Goal: Task Accomplishment & Management: Manage account settings

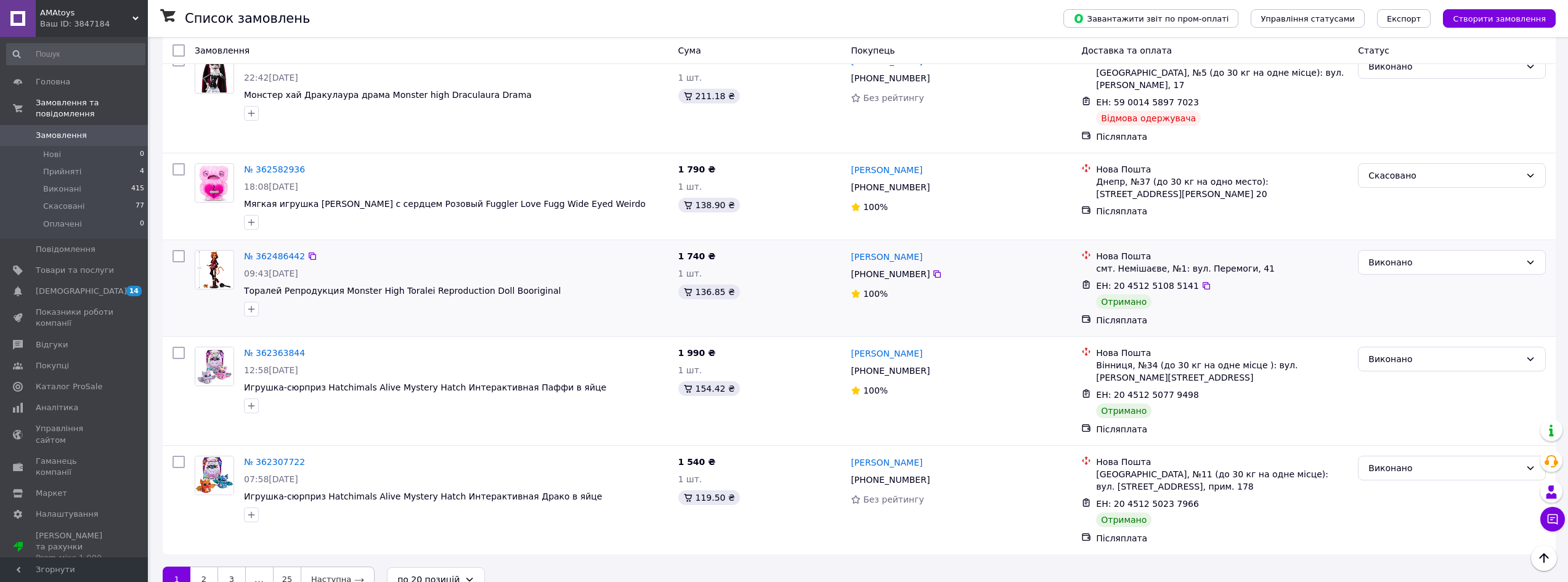
scroll to position [1654, 0]
click at [78, 265] on span "Товари та послуги" at bounding box center [75, 270] width 78 height 11
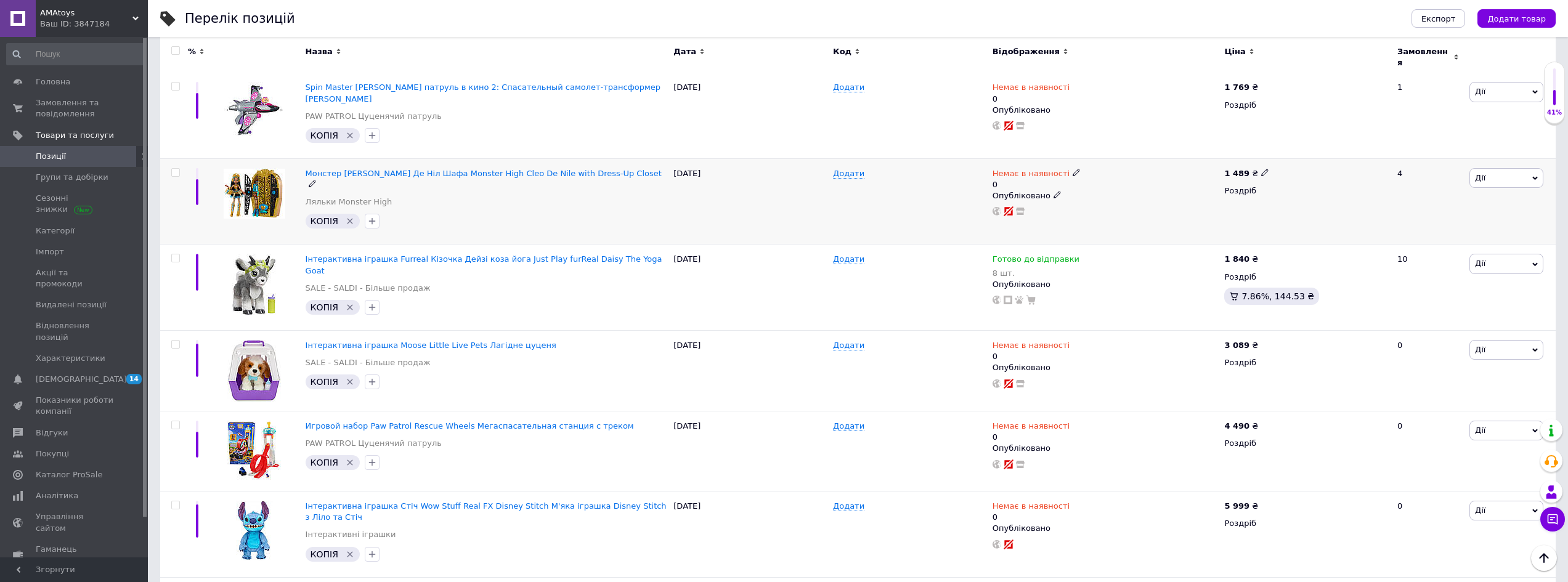
scroll to position [7944, 0]
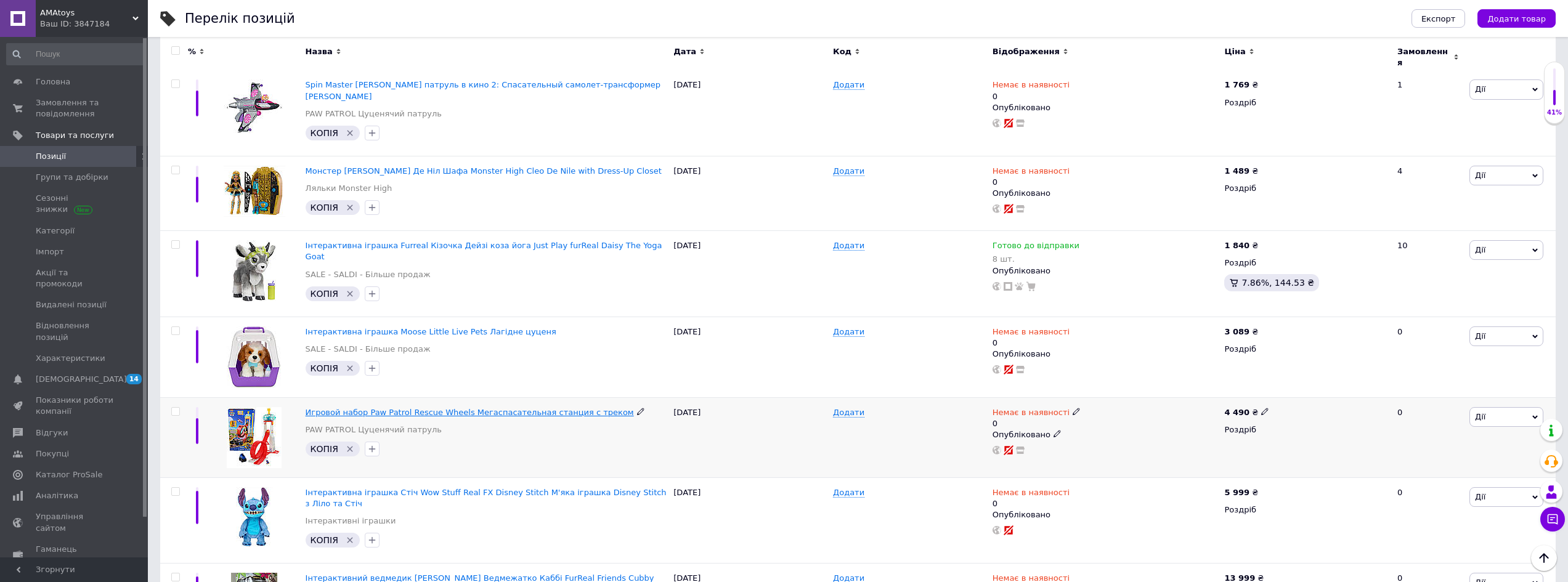
click at [484, 408] on span "Игровой набор Paw Patrol Rescue Wheels Мегаспасательная станция с треком" at bounding box center [470, 412] width 328 height 10
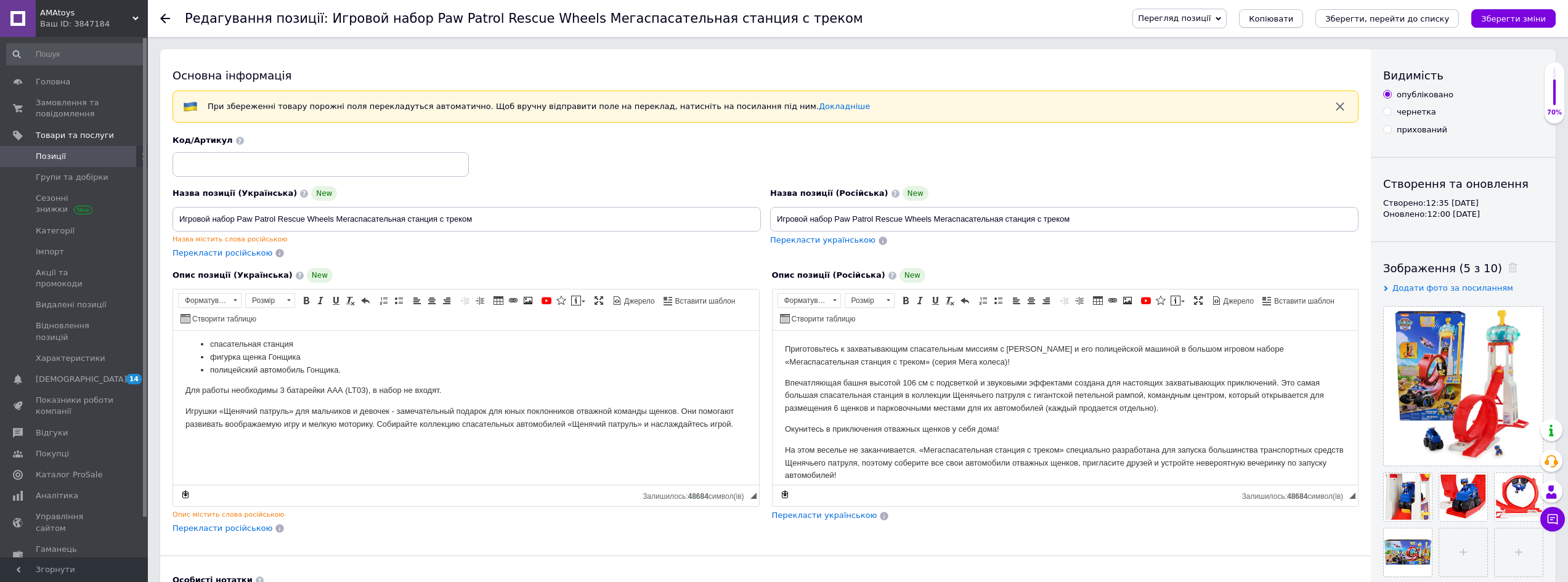
click at [1290, 20] on span "Копіювати" at bounding box center [1271, 18] width 45 height 10
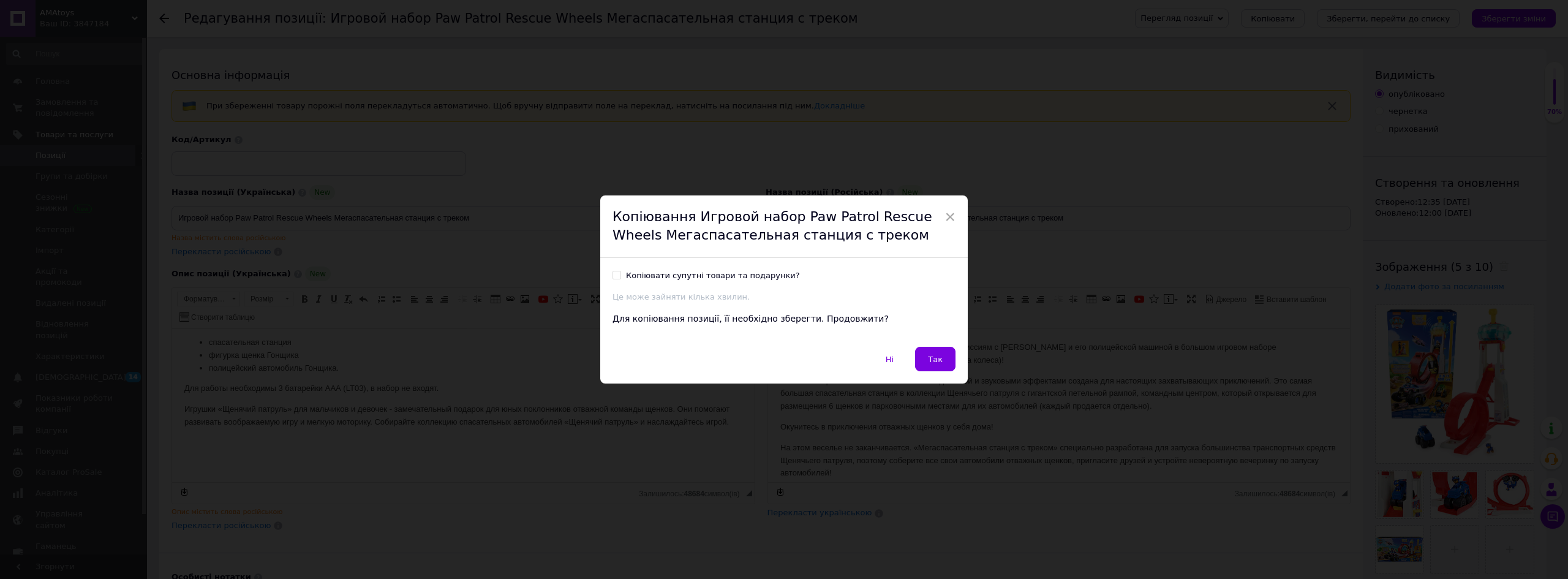
click at [749, 278] on div "Копіювати супутні товари та подарунки?" at bounding box center [712, 276] width 174 height 11
click at [621, 278] on input "Копіювати супутні товари та подарунки?" at bounding box center [616, 274] width 8 height 8
checkbox input "true"
click at [932, 359] on span "Так" at bounding box center [935, 359] width 15 height 10
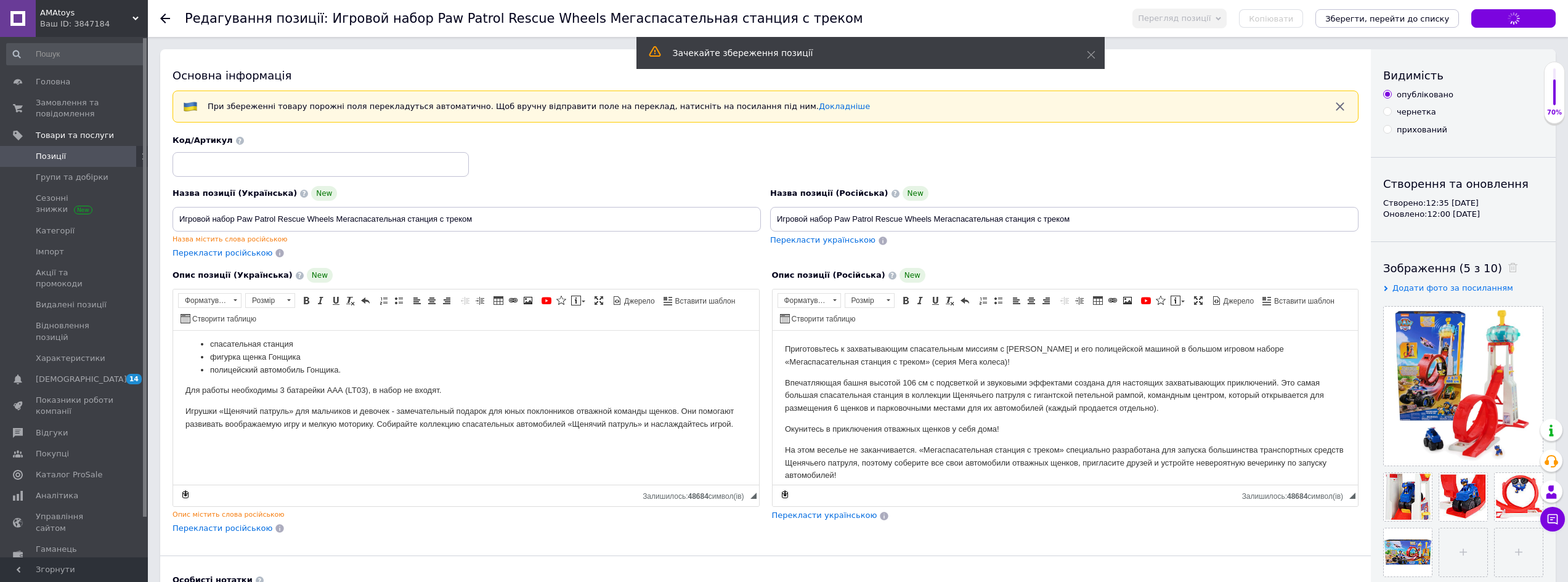
scroll to position [84, 0]
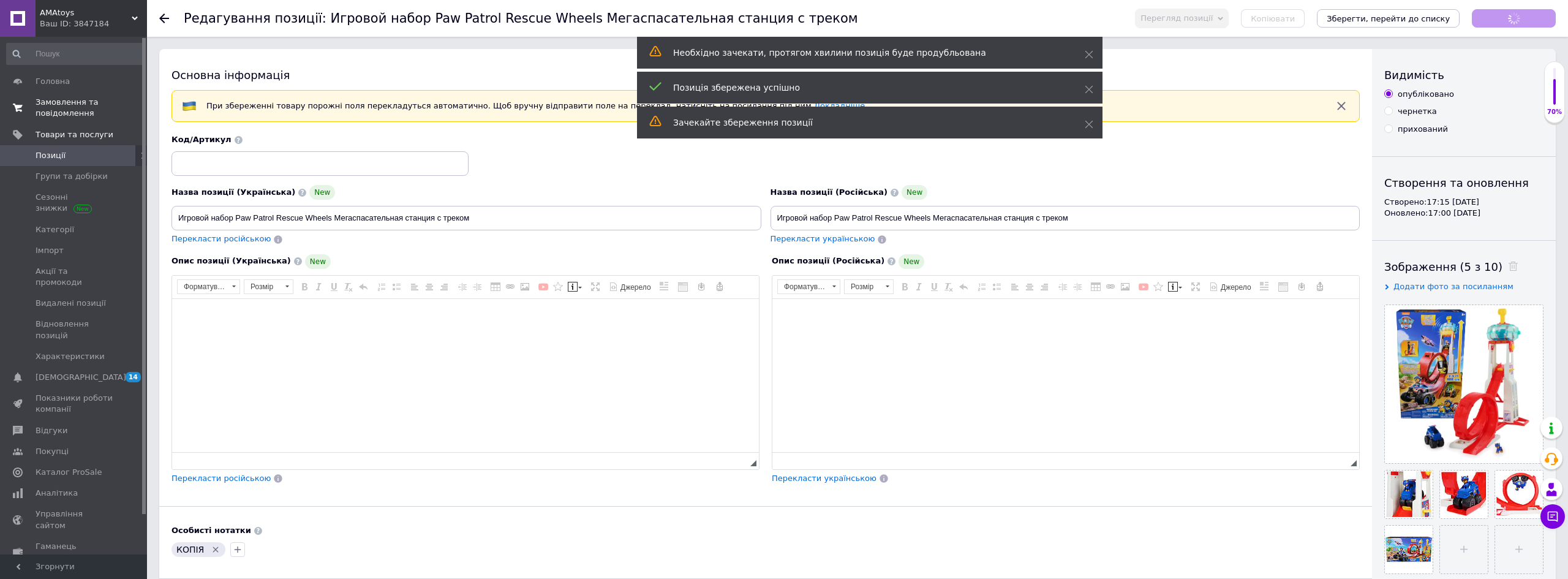
click at [42, 110] on span "Замовлення та повідомлення" at bounding box center [74, 108] width 78 height 22
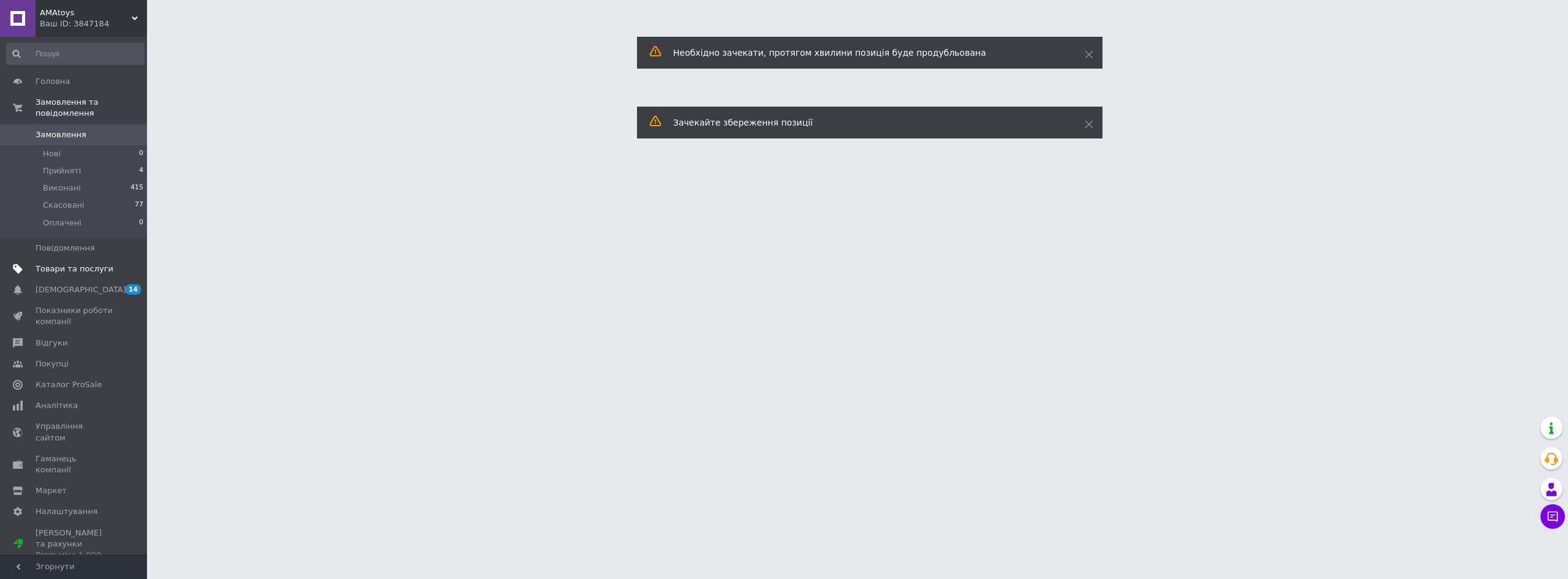
click at [68, 264] on span "Товари та послуги" at bounding box center [74, 269] width 78 height 11
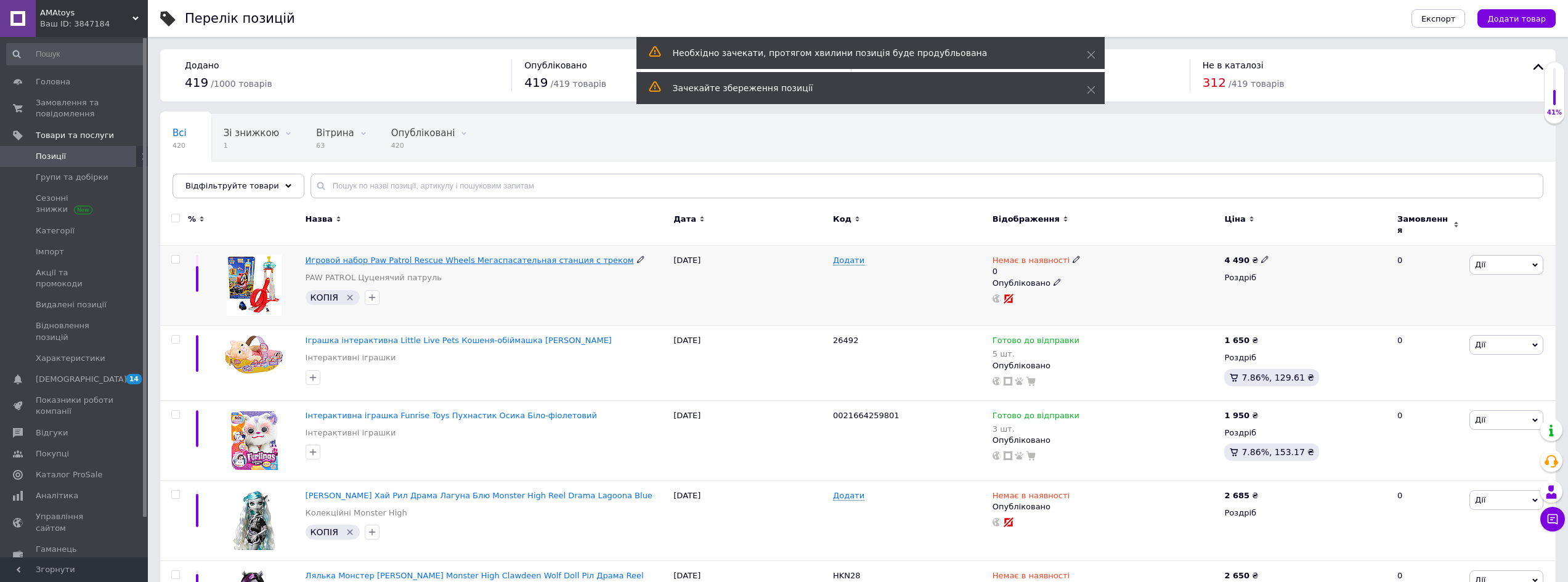
click at [538, 257] on span "Игровой набор Paw Patrol Rescue Wheels Мегаспасательная станция с треком" at bounding box center [470, 260] width 328 height 10
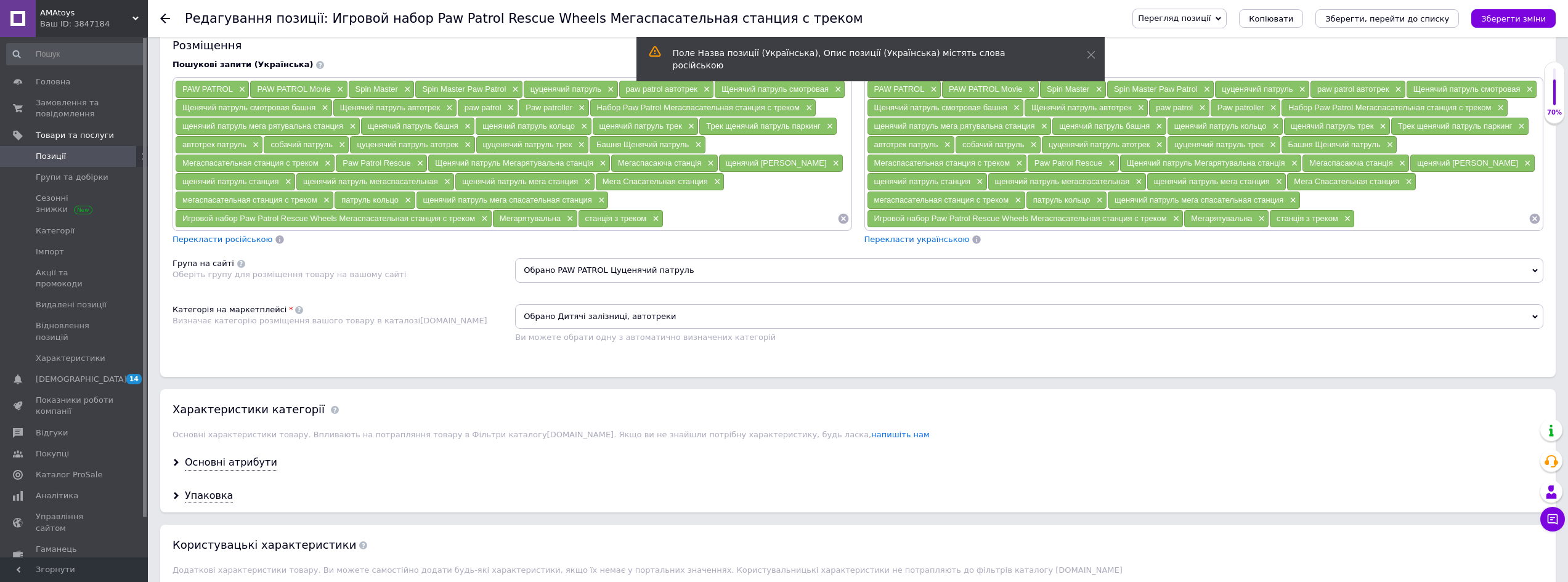
scroll to position [800, 0]
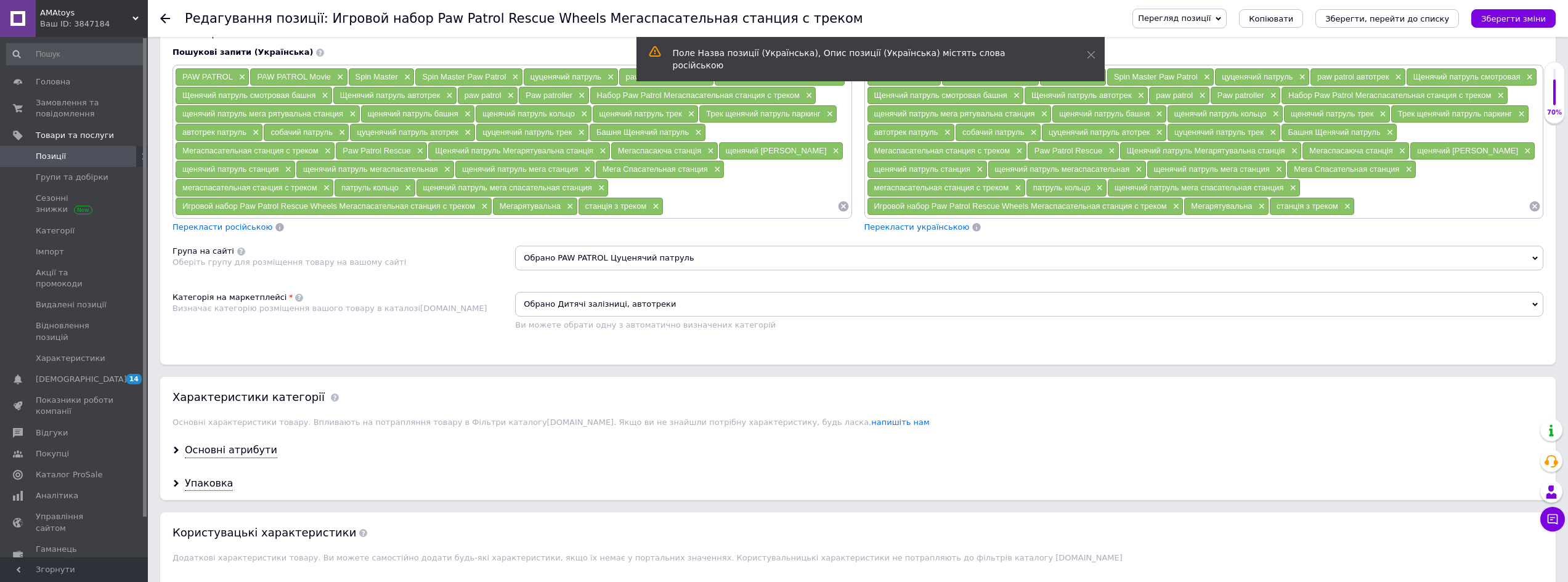
click at [717, 302] on span "Обрано Дитячі залізниці, автотреки" at bounding box center [1030, 304] width 1028 height 25
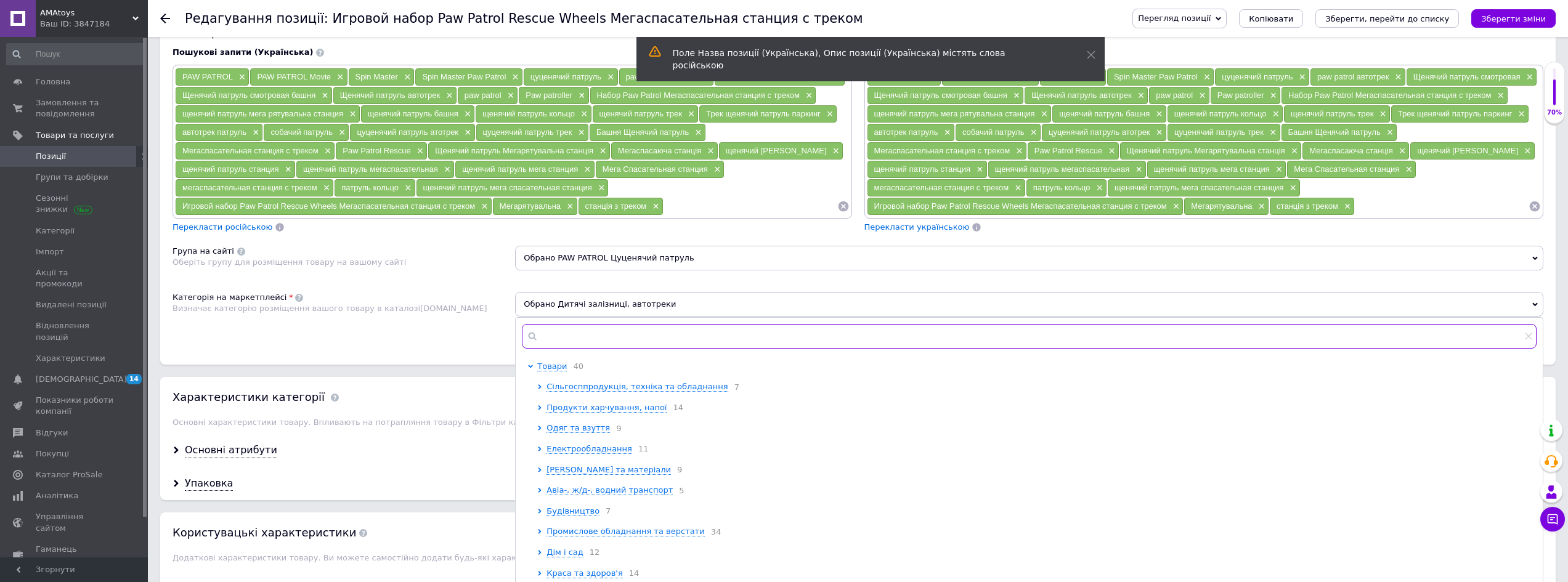
click at [691, 331] on input "text" at bounding box center [1029, 336] width 1015 height 25
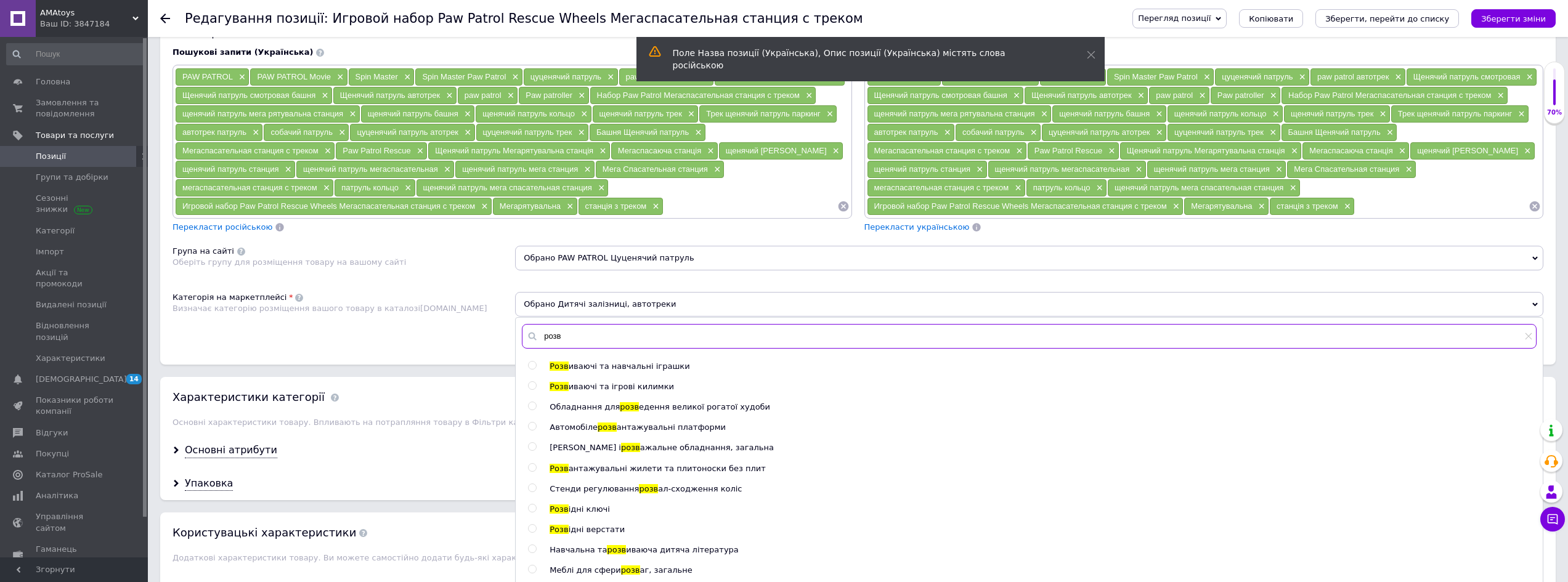
type input "розв"
click at [533, 366] on input "radio" at bounding box center [532, 366] width 8 height 8
radio input "true"
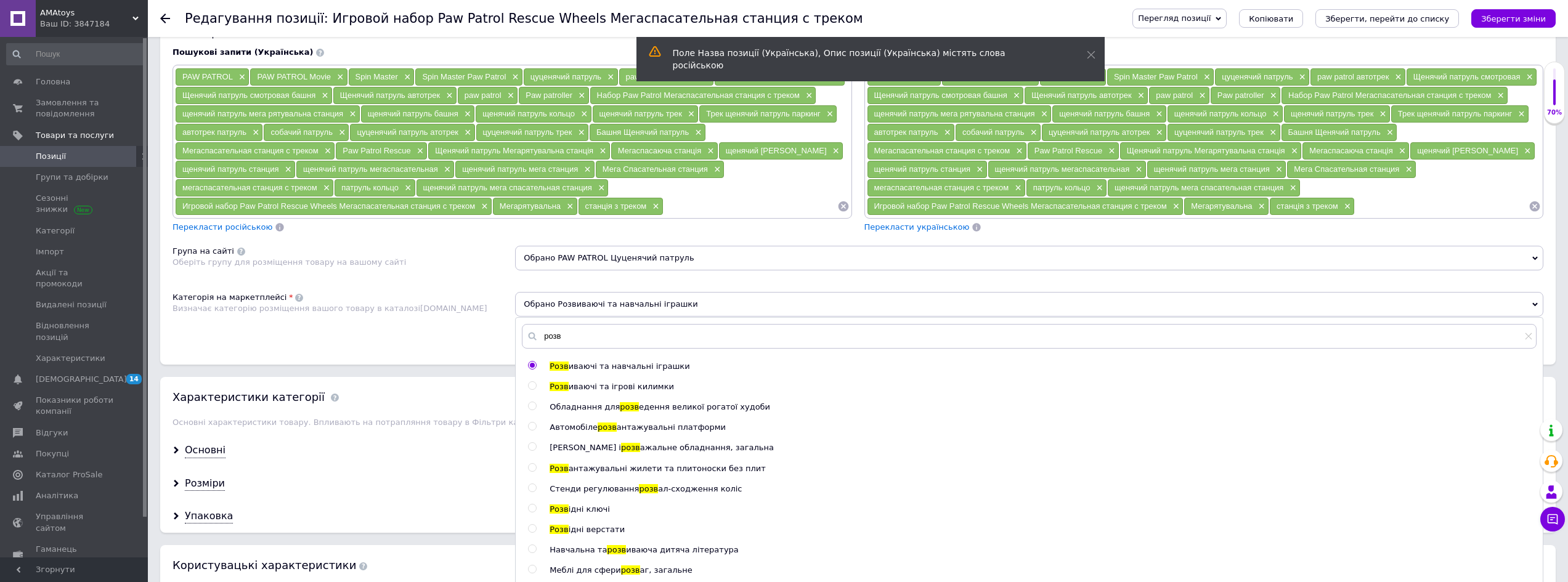
click at [473, 329] on div "Категорія на маркетплейсі Визначає категорію розміщення вашого товару в каталоз…" at bounding box center [344, 315] width 343 height 48
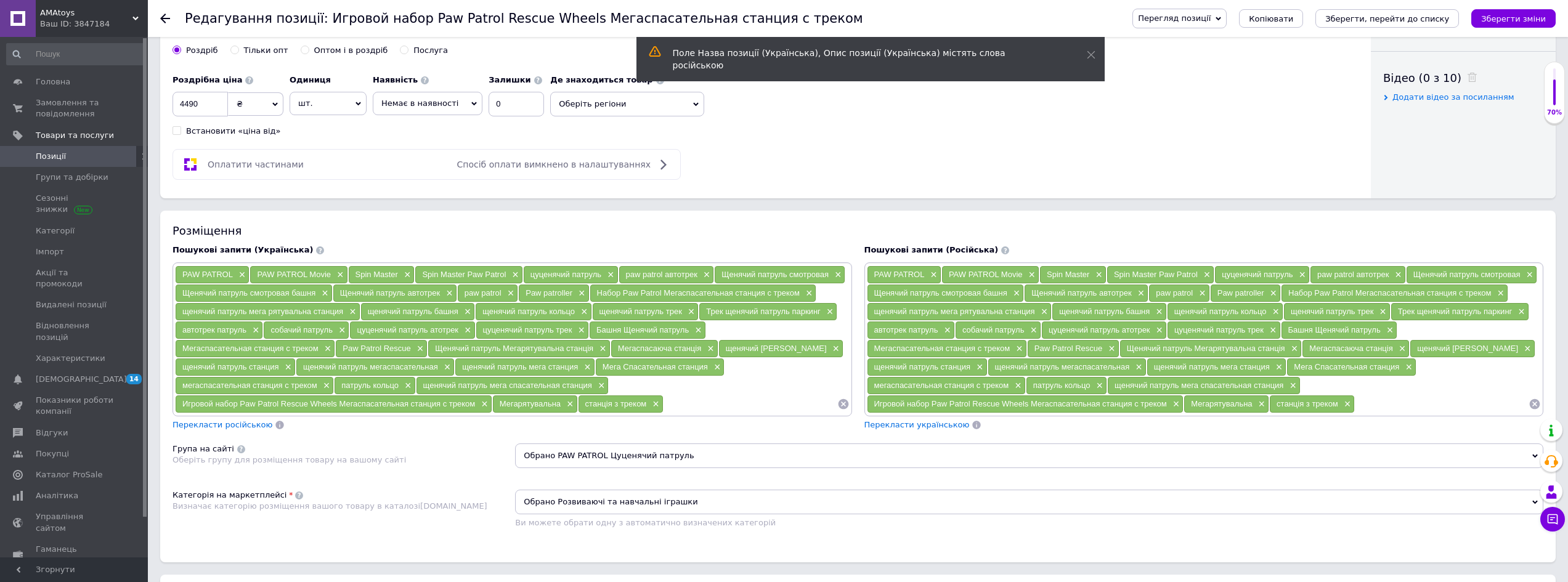
scroll to position [554, 0]
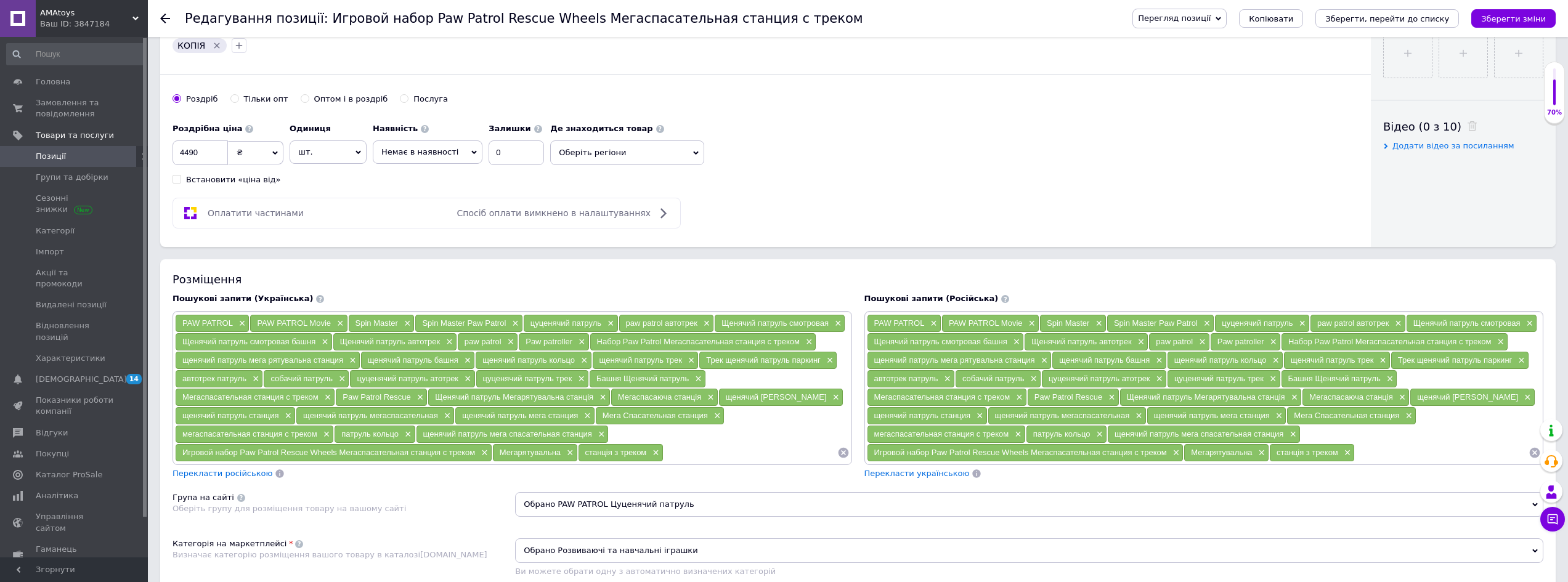
click at [669, 166] on div "Роздрібна ціна 4490 ₴ $ EUR CHF GBP ¥ PLN ₸ MDL HUF KGS CNY TRY KRW lei Встанов…" at bounding box center [766, 151] width 1186 height 68
click at [666, 155] on span "Оберіть регіони" at bounding box center [628, 153] width 154 height 25
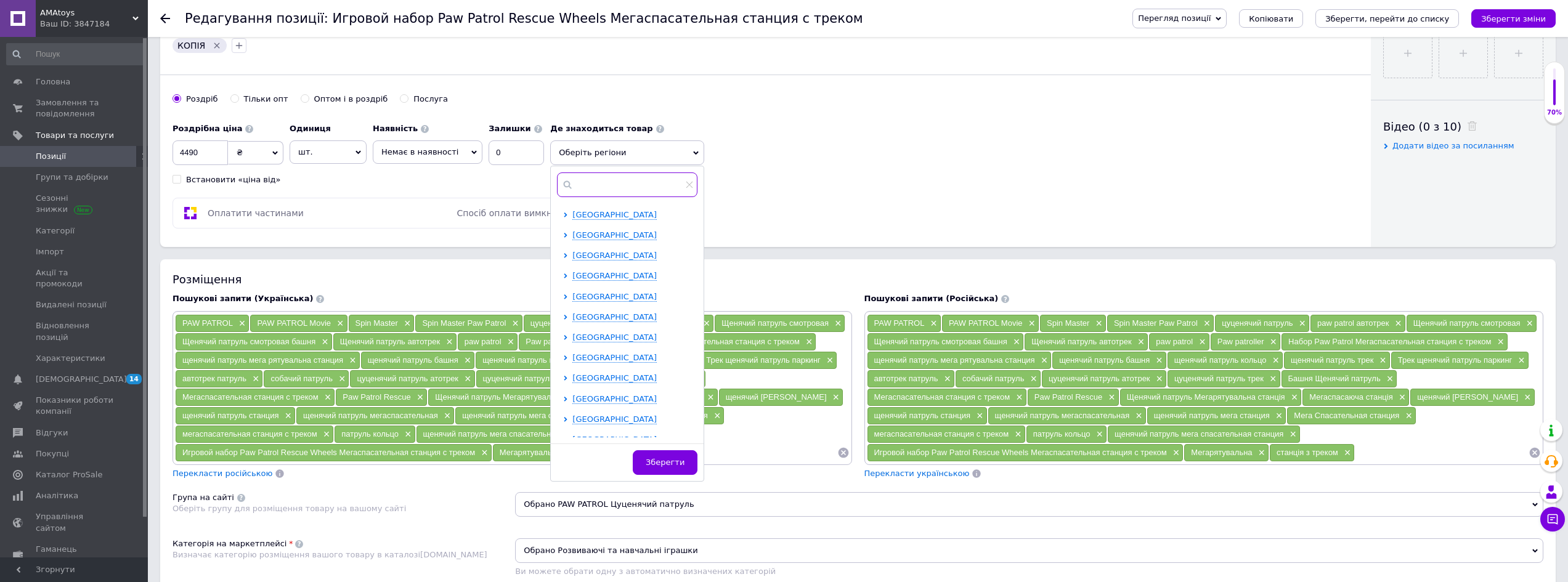
click at [621, 190] on input "text" at bounding box center [627, 185] width 141 height 25
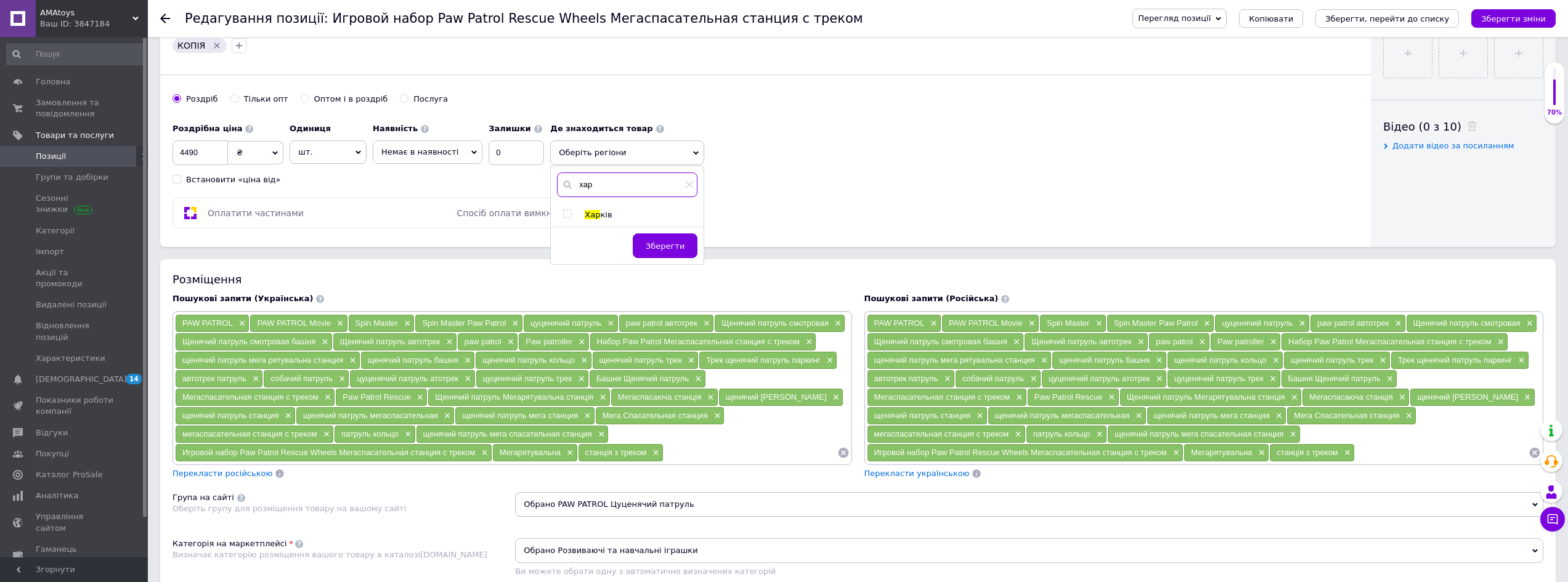
type input "хар"
click at [563, 213] on div at bounding box center [568, 214] width 10 height 9
click at [563, 216] on input "checkbox" at bounding box center [567, 214] width 8 height 8
checkbox input "true"
click at [652, 249] on span "Зберегти" at bounding box center [665, 252] width 39 height 10
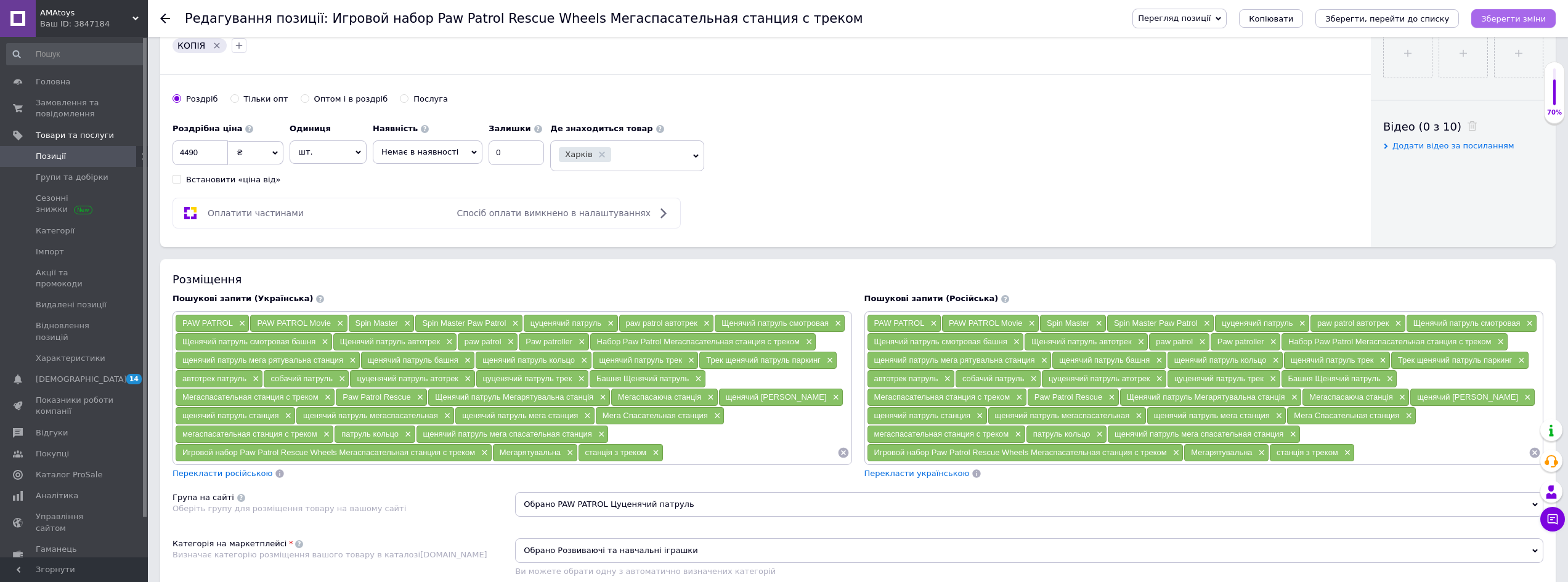
click at [1528, 20] on icon "Зберегти зміни" at bounding box center [1514, 18] width 65 height 10
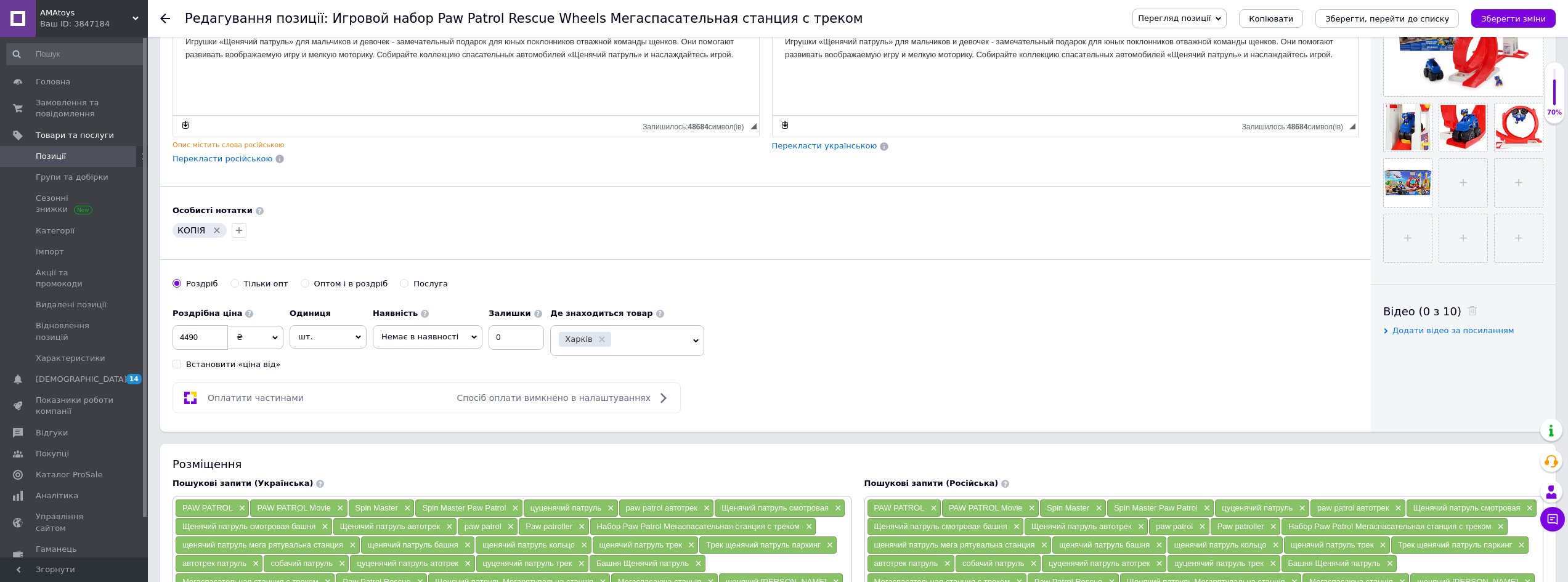
scroll to position [62, 0]
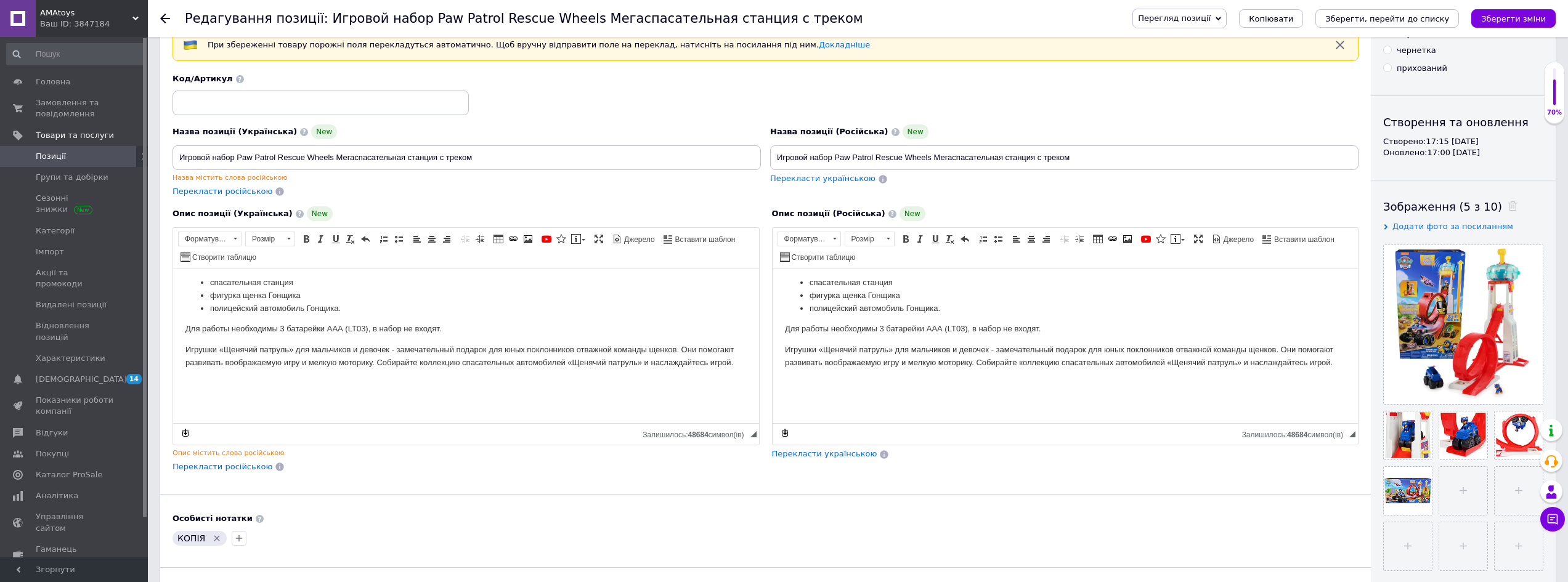
click at [1435, 20] on icon "Зберегти, перейти до списку" at bounding box center [1387, 18] width 124 height 10
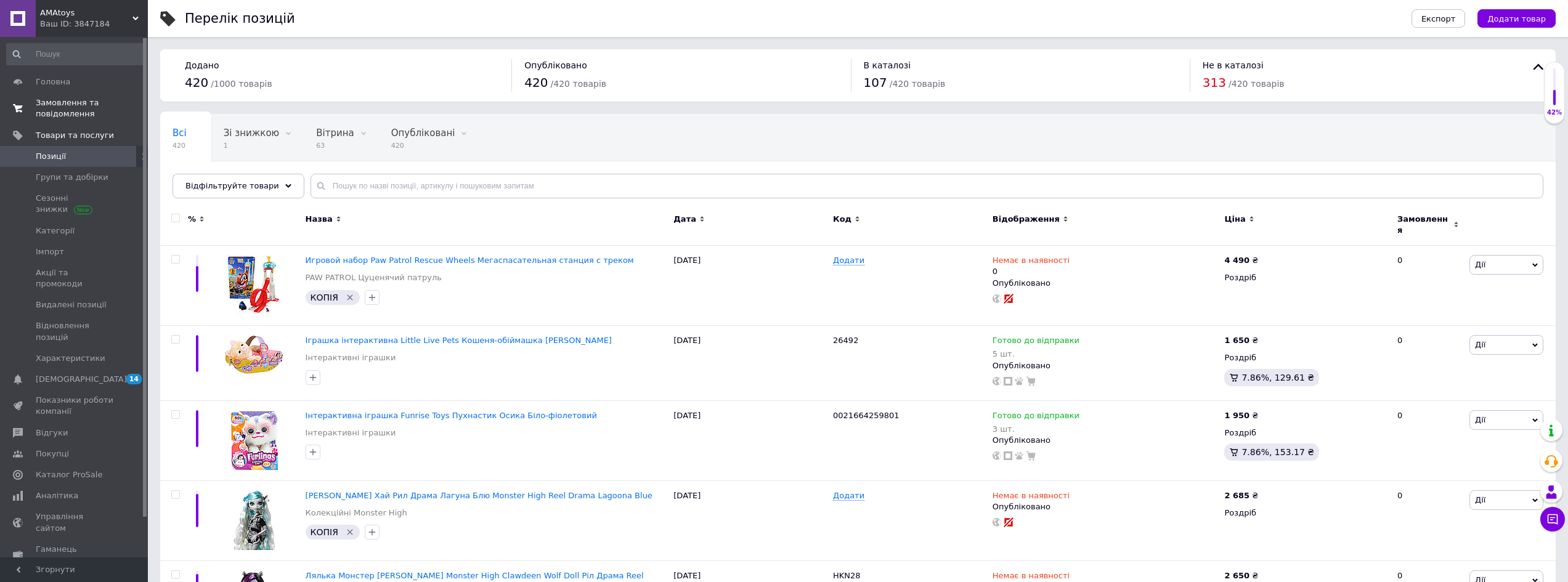
click at [72, 104] on span "Замовлення та повідомлення" at bounding box center [75, 108] width 78 height 22
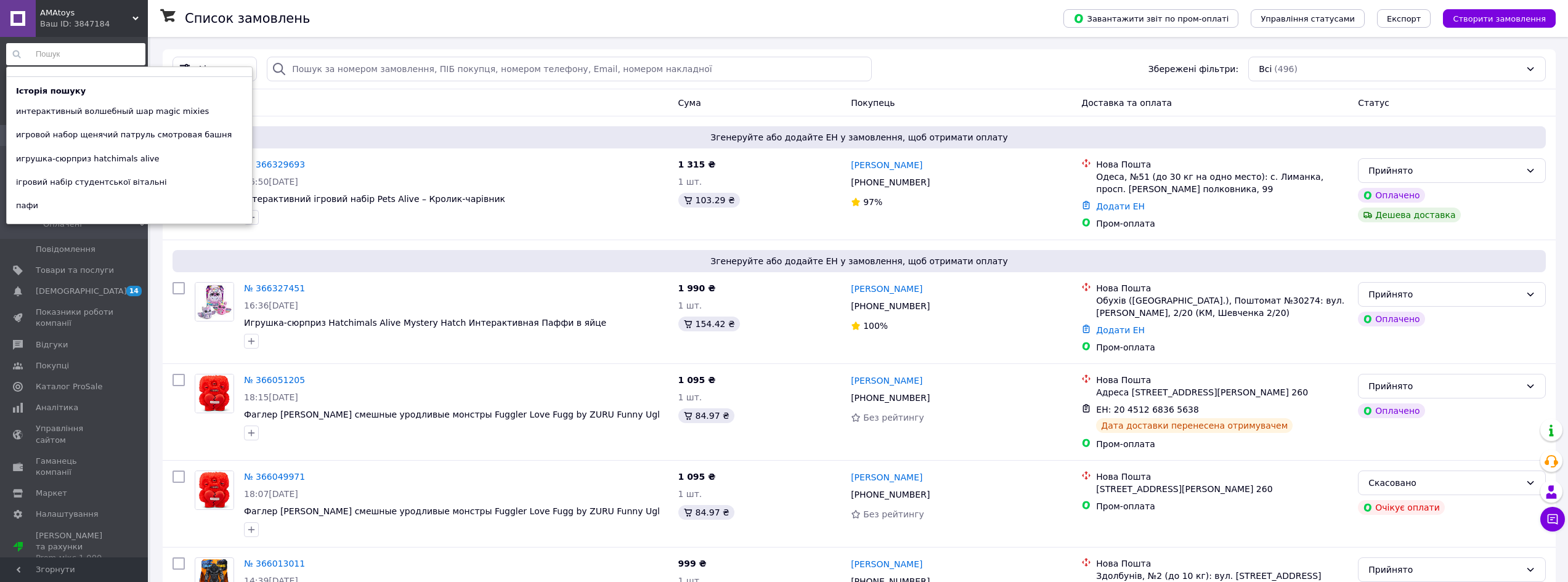
drag, startPoint x: 47, startPoint y: 57, endPoint x: 54, endPoint y: 53, distance: 8.1
click at [48, 57] on input at bounding box center [76, 54] width 140 height 22
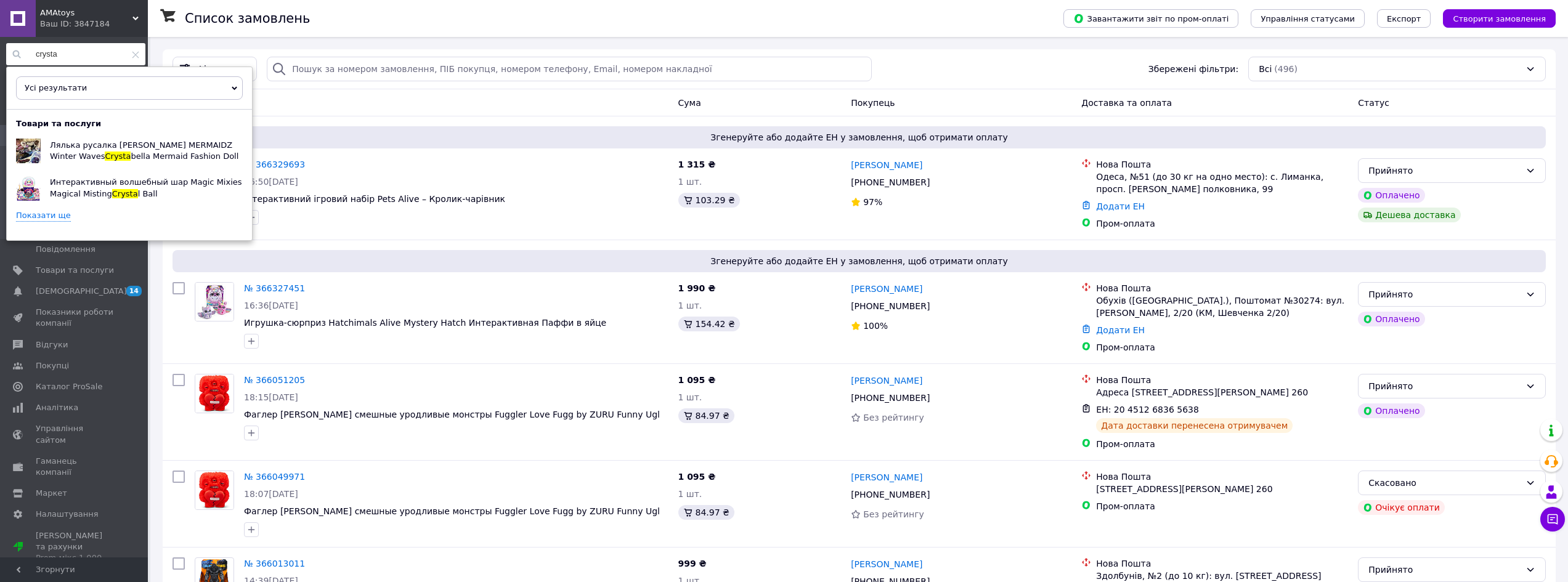
type input "crysta"
click at [45, 216] on link "Показати ще" at bounding box center [43, 216] width 55 height 11
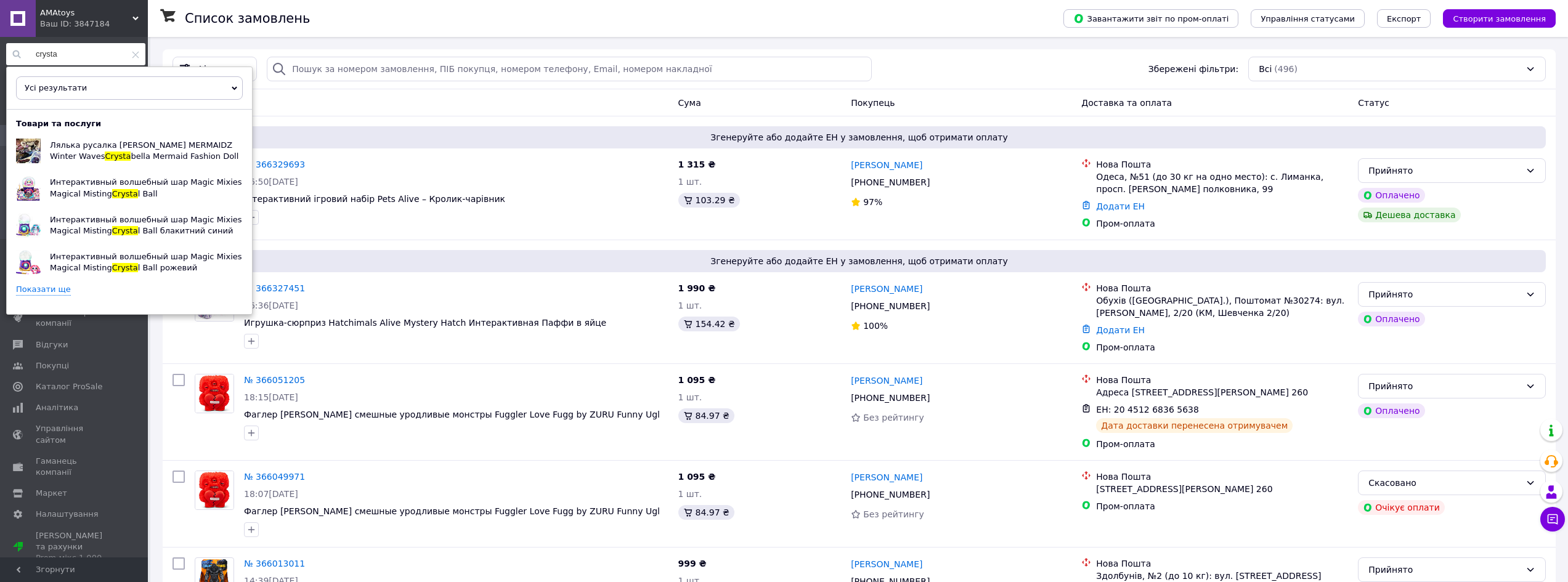
click at [41, 290] on link "Показати ще" at bounding box center [43, 290] width 55 height 11
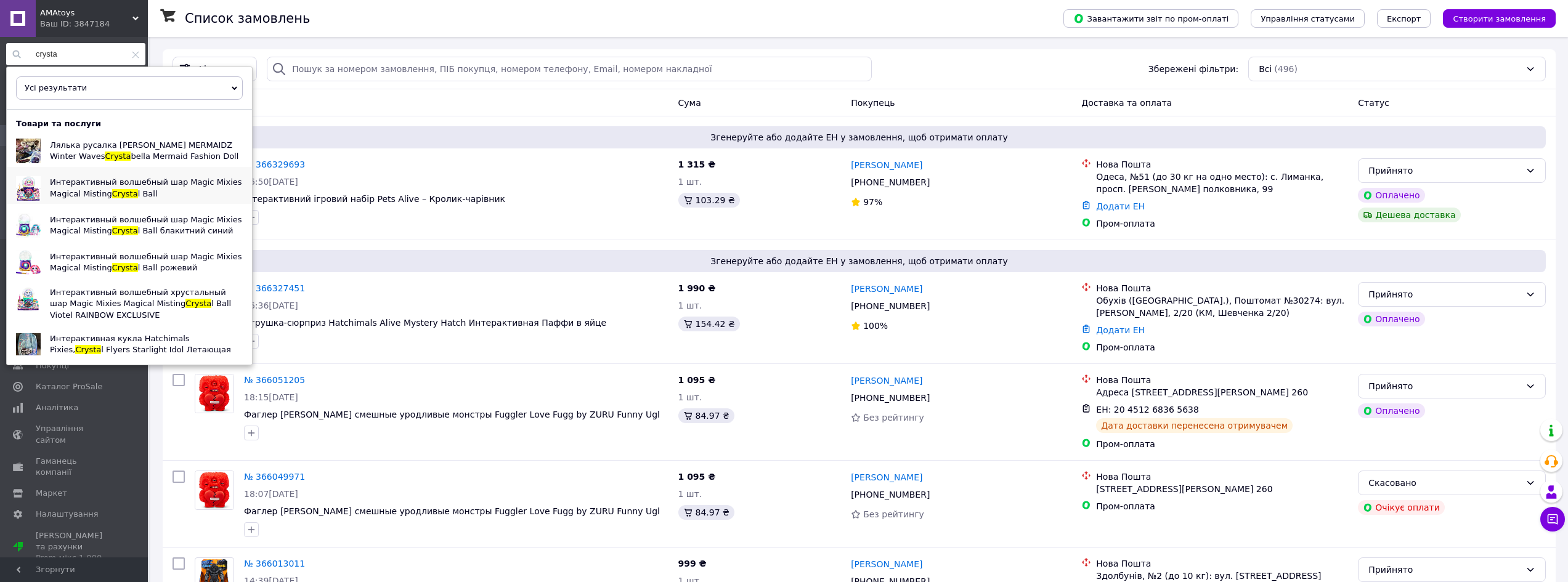
click at [90, 184] on span "Интерактивный волшебный шар Magic Mixies Magical Misting" at bounding box center [146, 188] width 192 height 20
click at [85, 218] on span "Интерактивный волшебный шар Magic Mixies Magical Misting" at bounding box center [146, 225] width 192 height 20
click at [80, 267] on span "Интерактивный волшебный шар Magic Mixies Magical Misting" at bounding box center [146, 262] width 192 height 20
click at [80, 304] on span "Интерактивный волшебный хрустальный шар Magic Mixies Magical Misting" at bounding box center [138, 298] width 176 height 20
click at [92, 188] on span "Интерактивный волшебный шар Magic Mixies Magical Misting" at bounding box center [146, 188] width 192 height 20
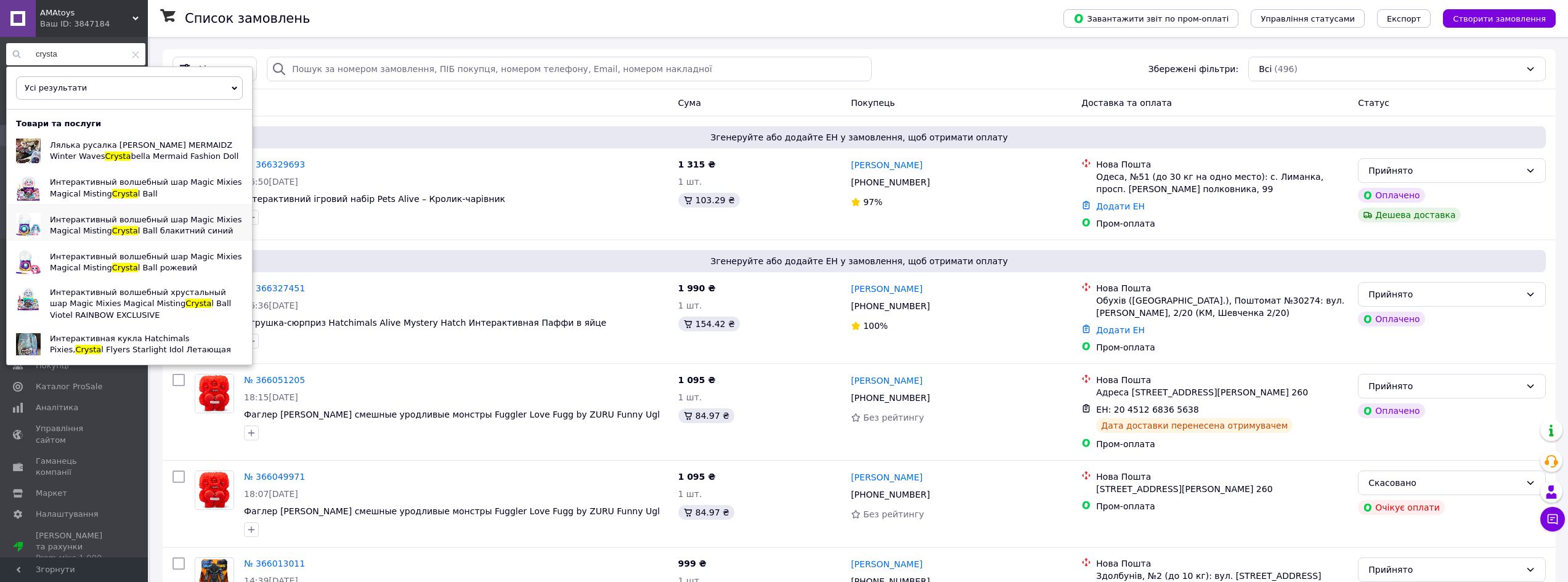
click at [80, 219] on span "Интерактивный волшебный шар Magic Mixies Magical Misting" at bounding box center [146, 225] width 192 height 20
click at [77, 256] on span "Интерактивный волшебный шар Magic Mixies Magical Misting" at bounding box center [146, 262] width 192 height 20
click at [73, 295] on span "Интерактивный волшебный хрустальный шар Magic Mixies Magical Misting" at bounding box center [138, 298] width 176 height 20
click at [356, 106] on div "Замовлення" at bounding box center [431, 103] width 484 height 22
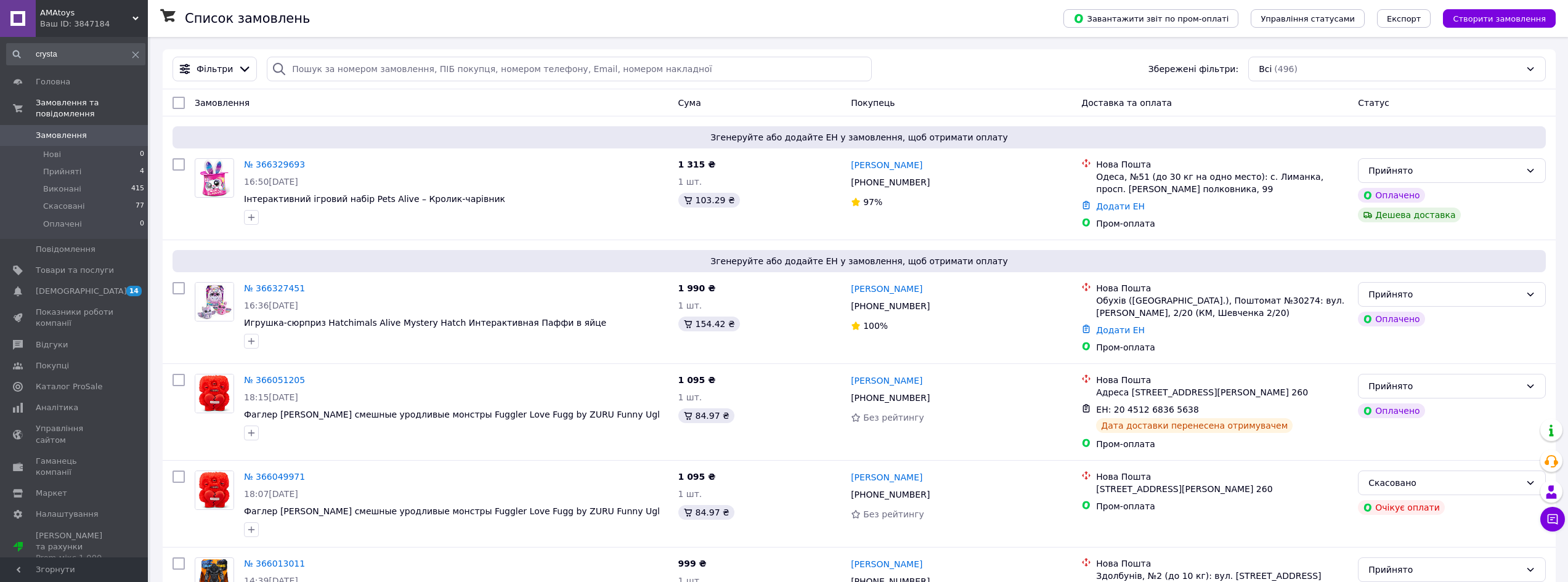
click at [53, 46] on input "crysta" at bounding box center [76, 54] width 140 height 22
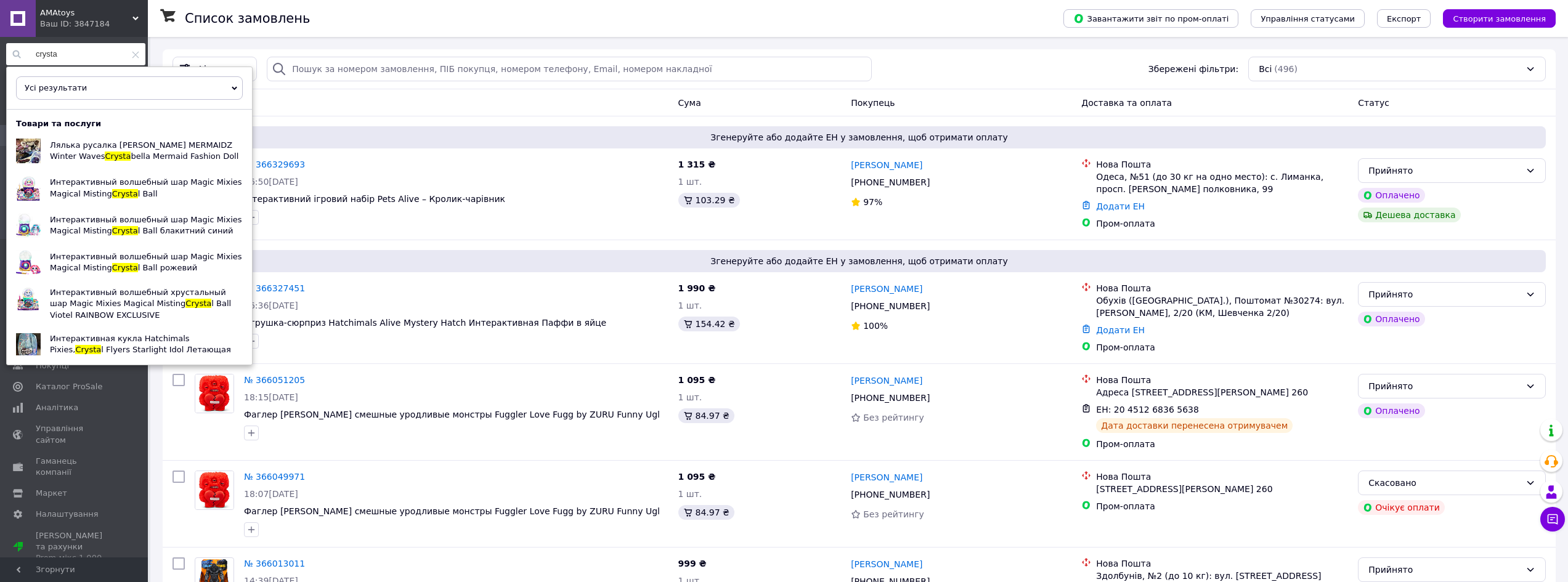
drag, startPoint x: 75, startPoint y: 48, endPoint x: 20, endPoint y: 49, distance: 55.0
click at [17, 49] on div "crysta" at bounding box center [76, 54] width 140 height 22
click at [132, 53] on icon at bounding box center [136, 55] width 8 height 8
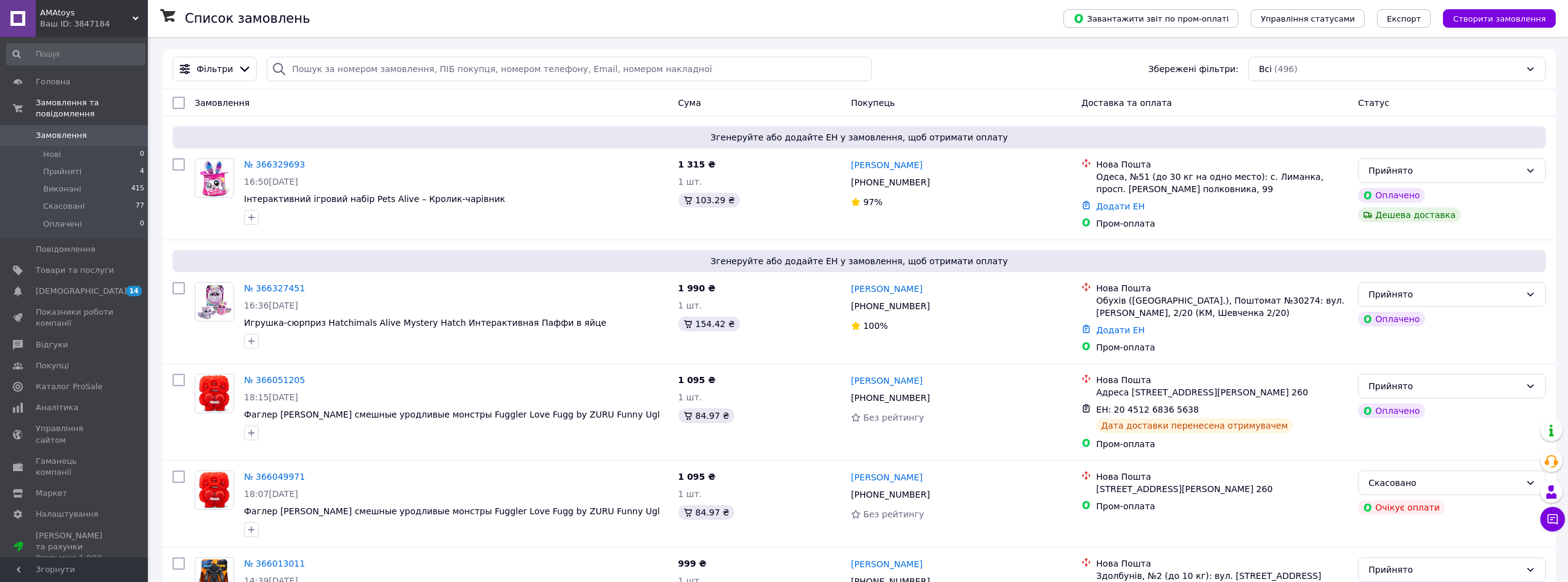
click at [373, 98] on div "Замовлення" at bounding box center [431, 103] width 484 height 22
click at [57, 130] on span "Замовлення" at bounding box center [61, 135] width 51 height 11
click at [57, 402] on span "Аналітика" at bounding box center [57, 408] width 43 height 11
click at [932, 183] on icon at bounding box center [937, 182] width 10 height 10
click at [932, 185] on icon at bounding box center [937, 182] width 10 height 10
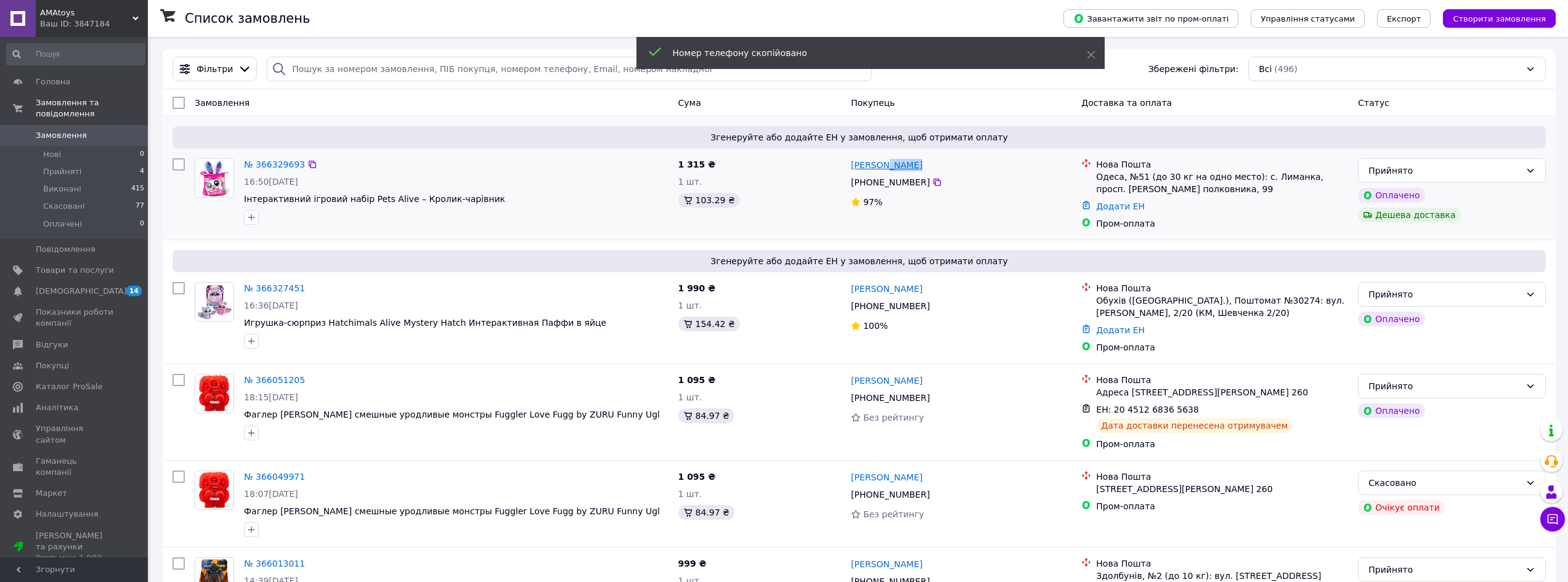
drag, startPoint x: 930, startPoint y: 162, endPoint x: 881, endPoint y: 165, distance: 49.1
click at [881, 165] on div "[PERSON_NAME]" at bounding box center [961, 165] width 223 height 15
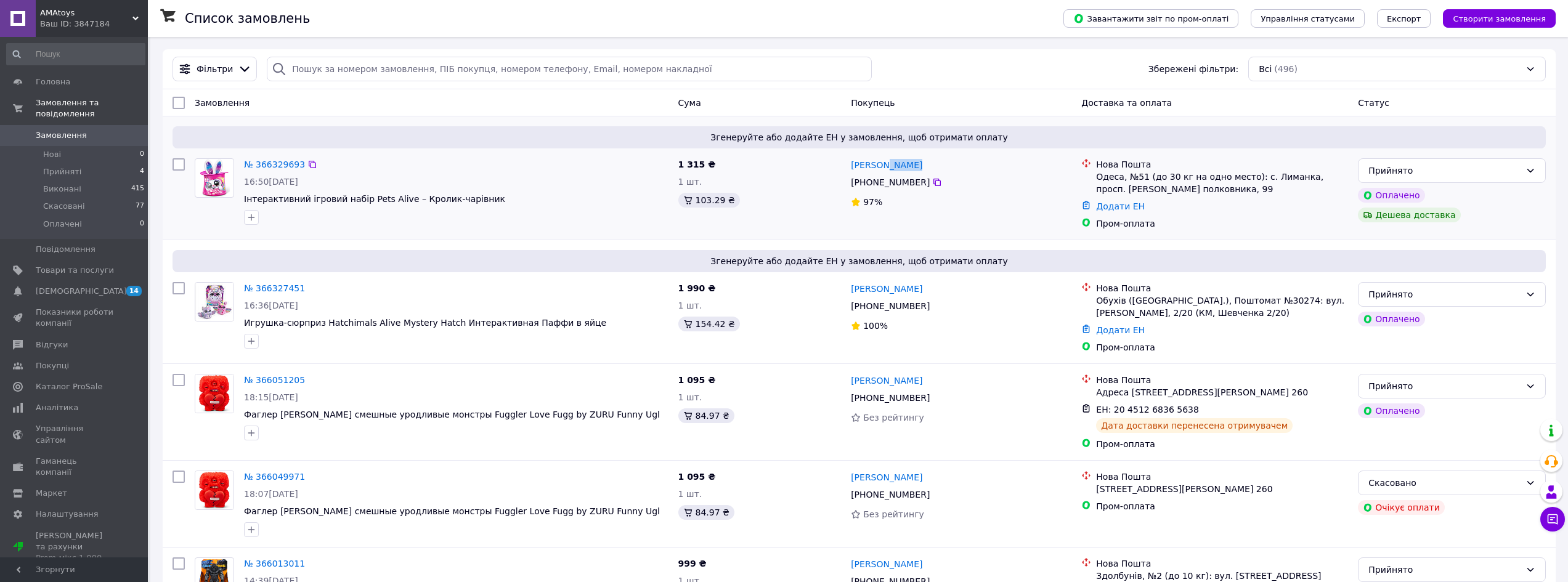
copy link "Тросюк"
click at [1107, 209] on link "Додати ЕН" at bounding box center [1121, 206] width 48 height 10
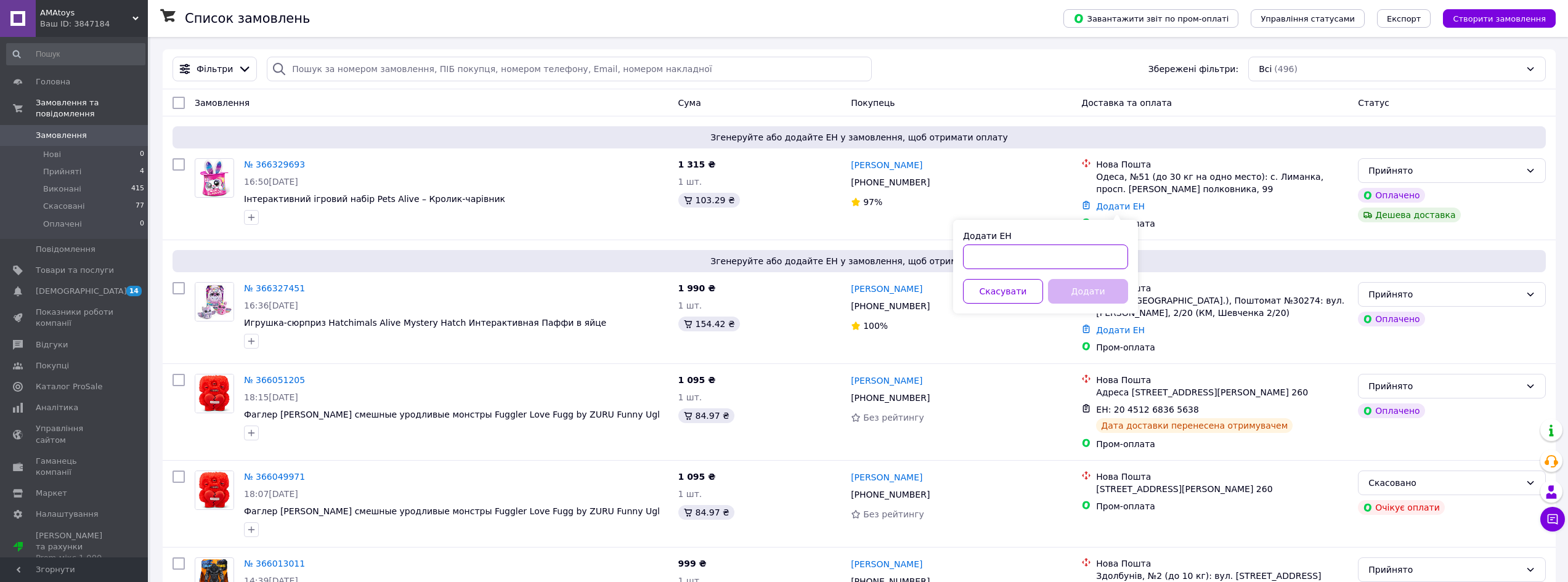
click at [1026, 257] on input "Додати ЕН" at bounding box center [1046, 257] width 165 height 25
paste input "20451269208662"
type input "20451269208662"
click at [1109, 285] on button "Додати" at bounding box center [1088, 291] width 80 height 25
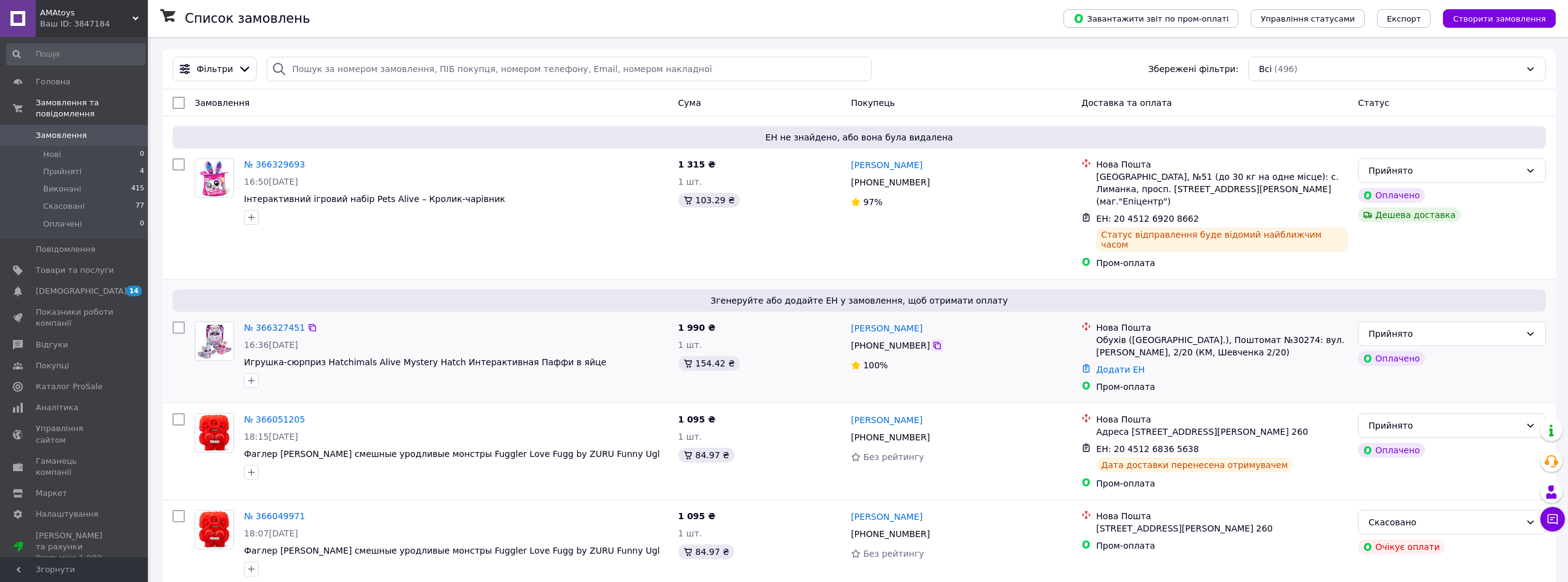
click at [933, 342] on icon at bounding box center [937, 346] width 8 height 8
drag, startPoint x: 924, startPoint y: 308, endPoint x: 881, endPoint y: 309, distance: 43.0
click at [881, 320] on div "[PERSON_NAME]" at bounding box center [961, 328] width 223 height 15
copy link "Пазечко"
click at [1119, 365] on link "Додати ЕН" at bounding box center [1121, 369] width 48 height 10
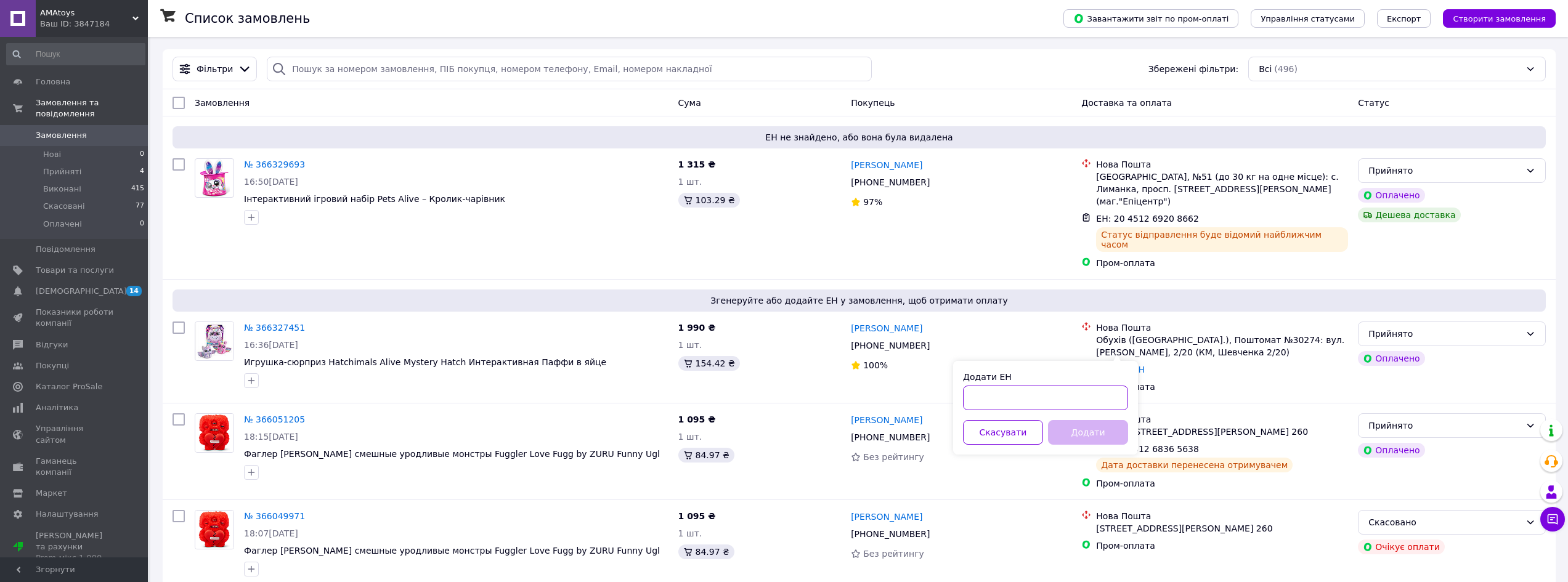
click at [1067, 407] on input "Додати ЕН" at bounding box center [1046, 397] width 165 height 25
paste input "20451269209191"
type input "20451269209191"
click at [1075, 427] on button "Додати" at bounding box center [1088, 432] width 80 height 25
